Goal: Transaction & Acquisition: Purchase product/service

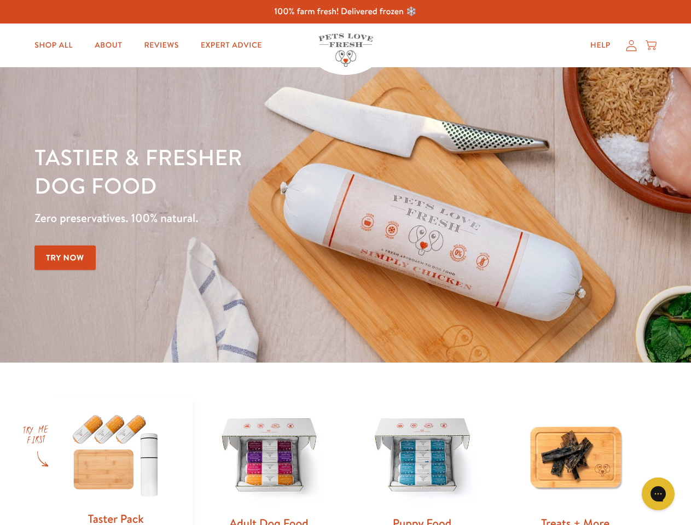
click at [345, 263] on div "Tastier & fresher dog food Zero preservatives. 100% natural. Try Now" at bounding box center [241, 215] width 415 height 145
click at [658, 494] on icon "Gorgias live chat" at bounding box center [658, 494] width 10 height 10
